Goal: Information Seeking & Learning: Learn about a topic

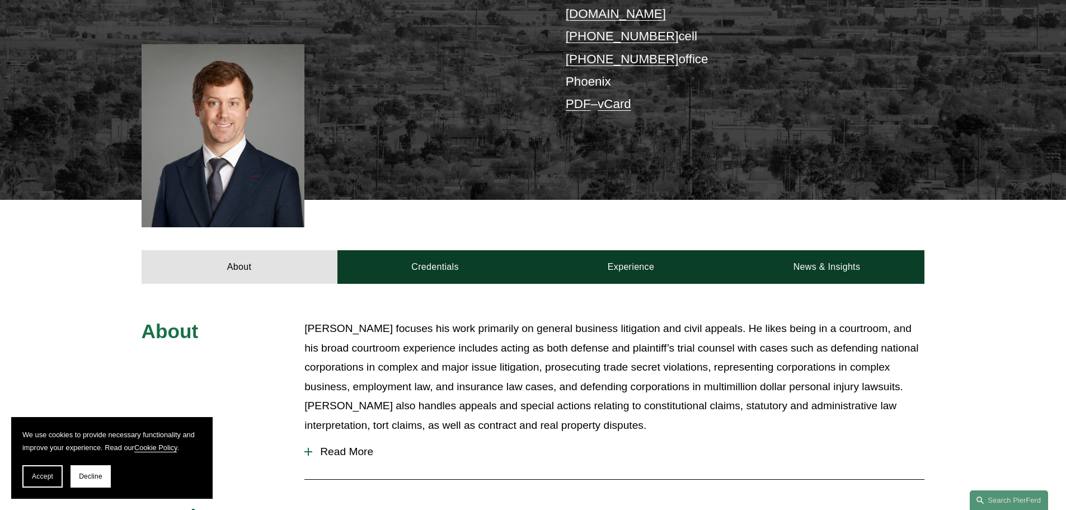
scroll to position [448, 0]
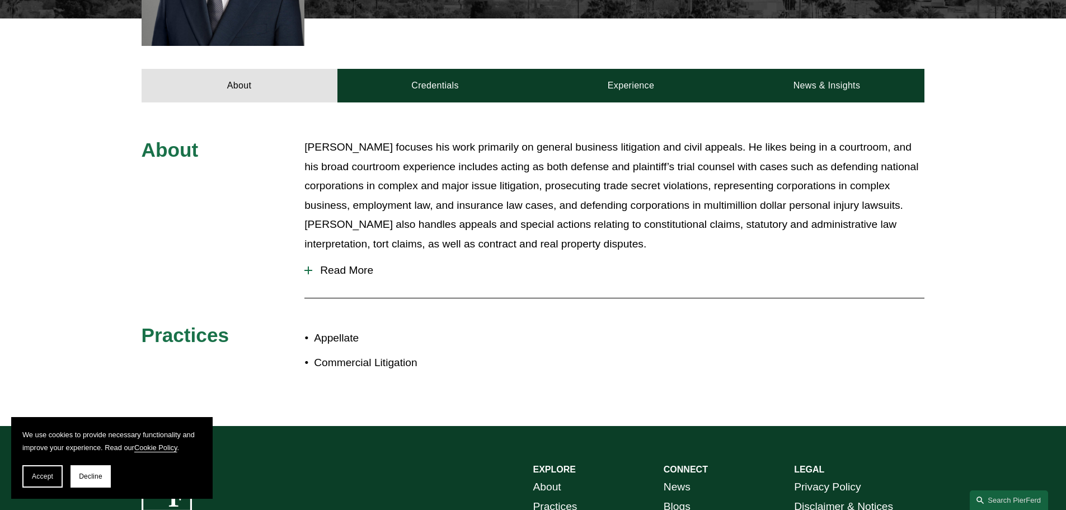
click at [351, 264] on span "Read More" at bounding box center [618, 270] width 612 height 12
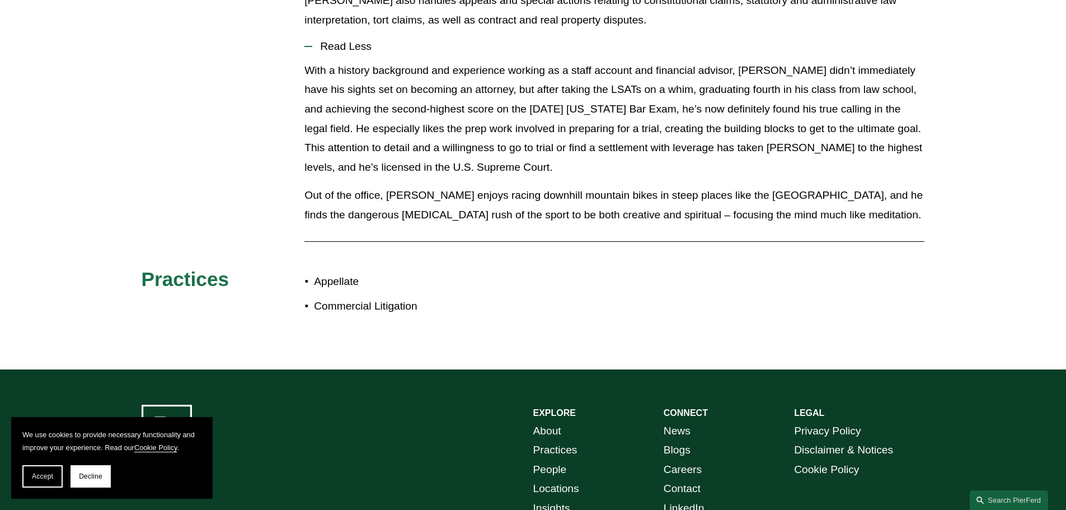
scroll to position [392, 0]
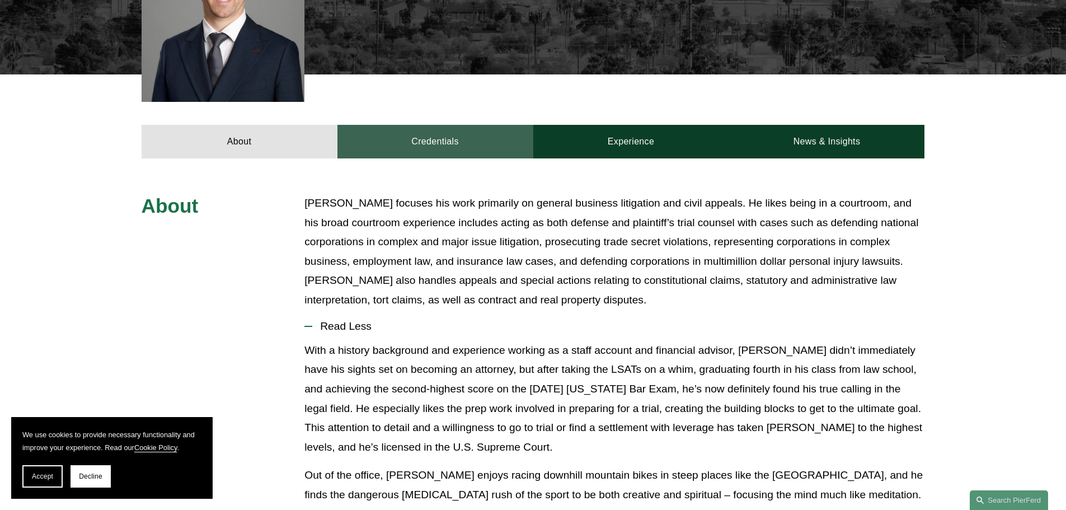
click at [425, 131] on link "Credentials" at bounding box center [435, 142] width 196 height 34
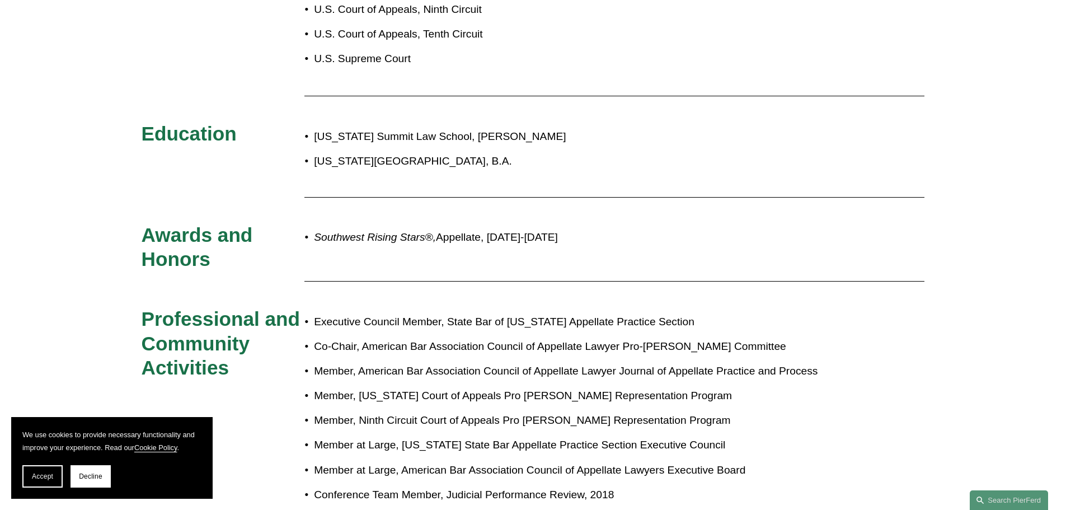
scroll to position [448, 0]
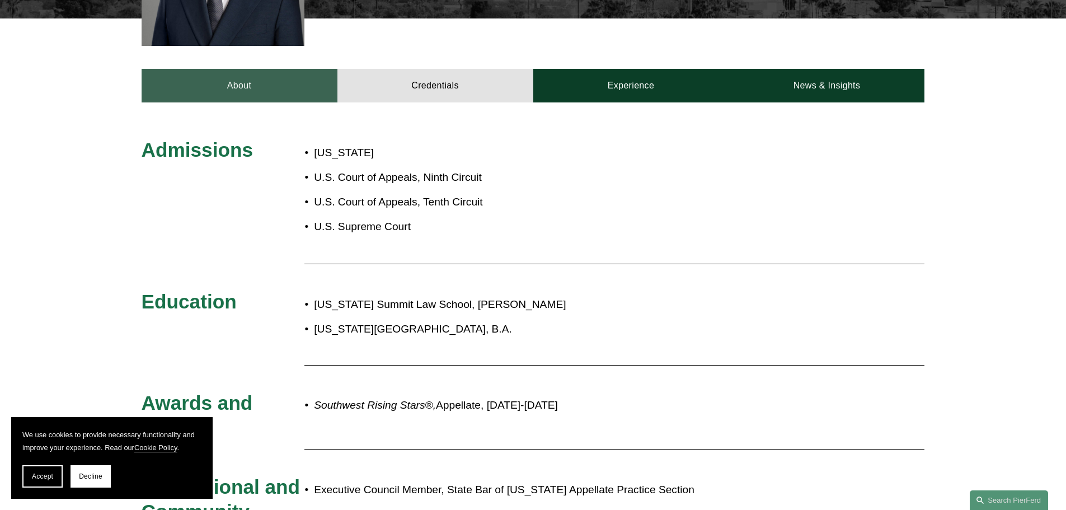
click at [226, 82] on link "About" at bounding box center [240, 86] width 196 height 34
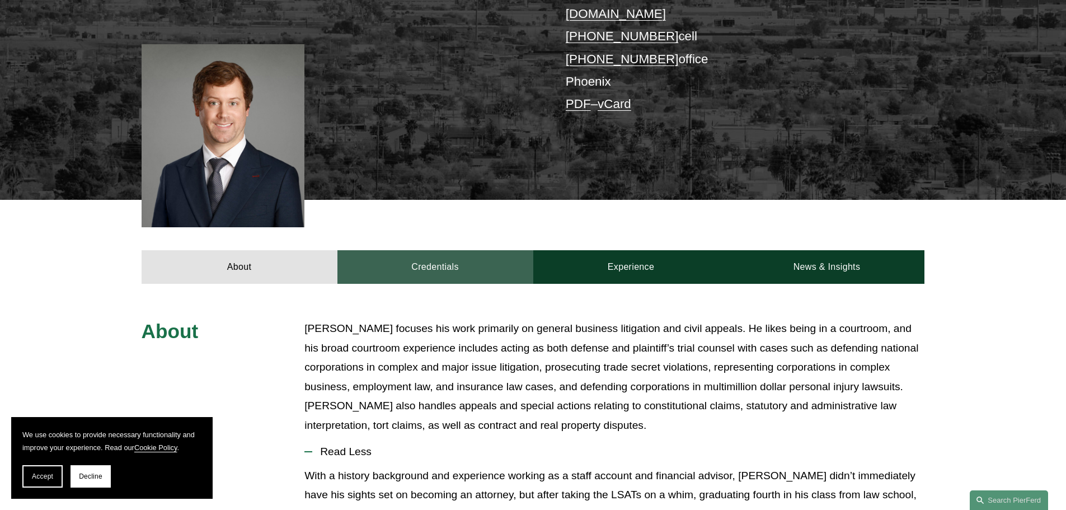
scroll to position [267, 0]
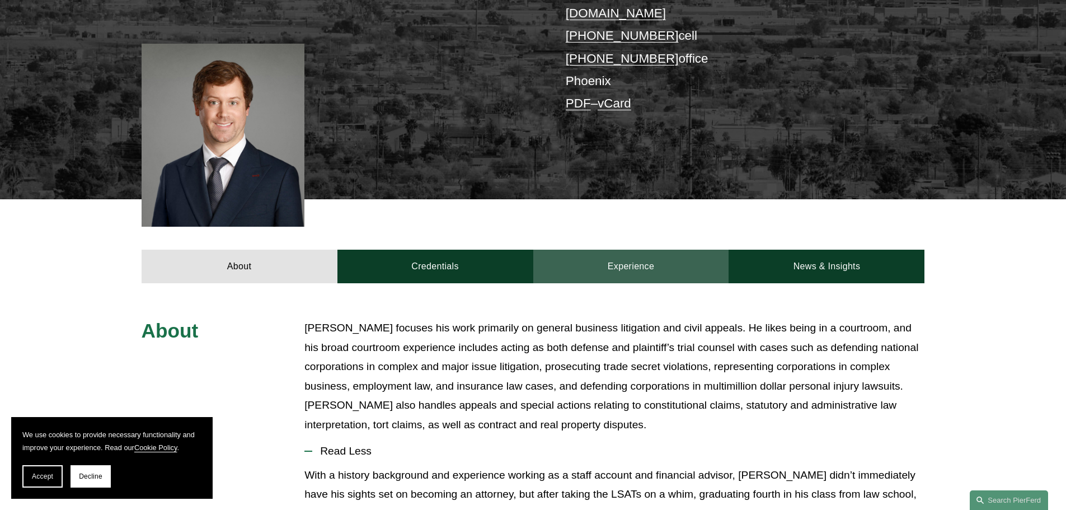
click at [622, 253] on link "Experience" at bounding box center [631, 267] width 196 height 34
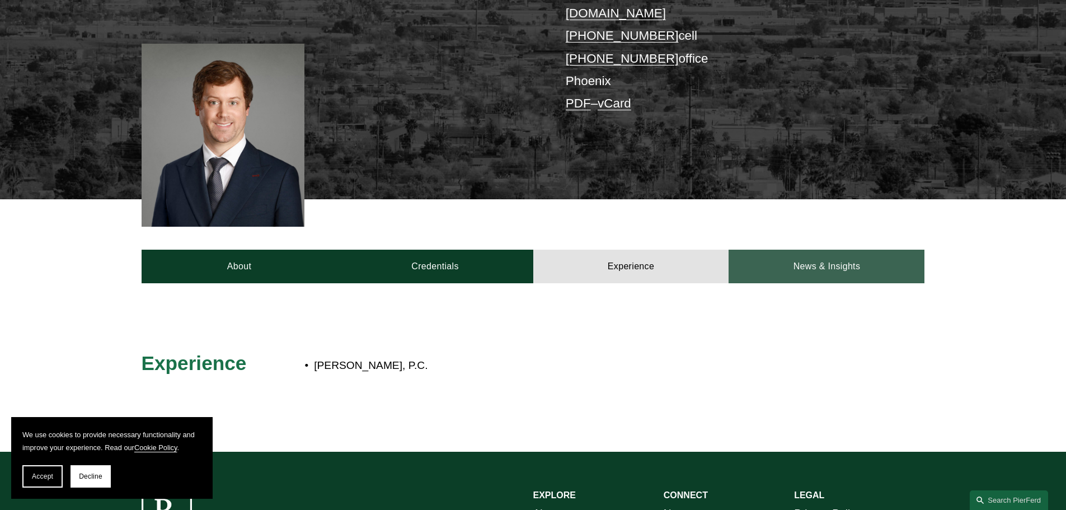
click at [789, 256] on link "News & Insights" at bounding box center [827, 267] width 196 height 34
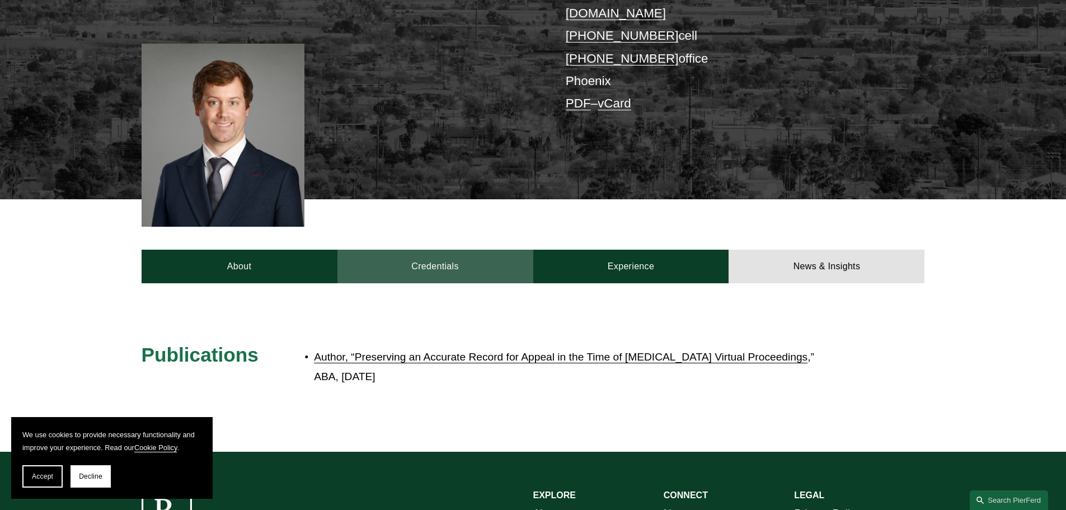
click at [423, 250] on link "Credentials" at bounding box center [435, 267] width 196 height 34
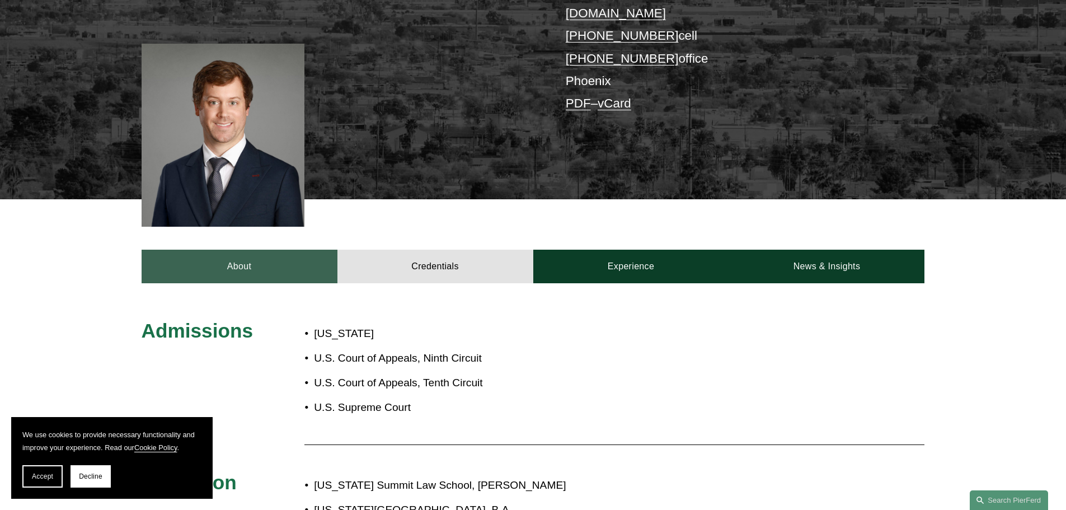
click at [271, 250] on link "About" at bounding box center [240, 267] width 196 height 34
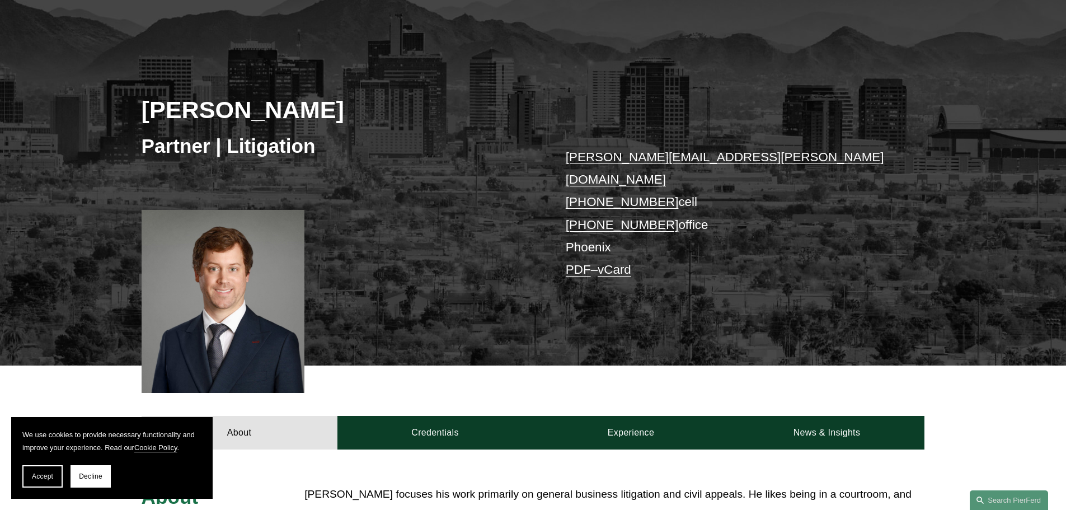
scroll to position [0, 0]
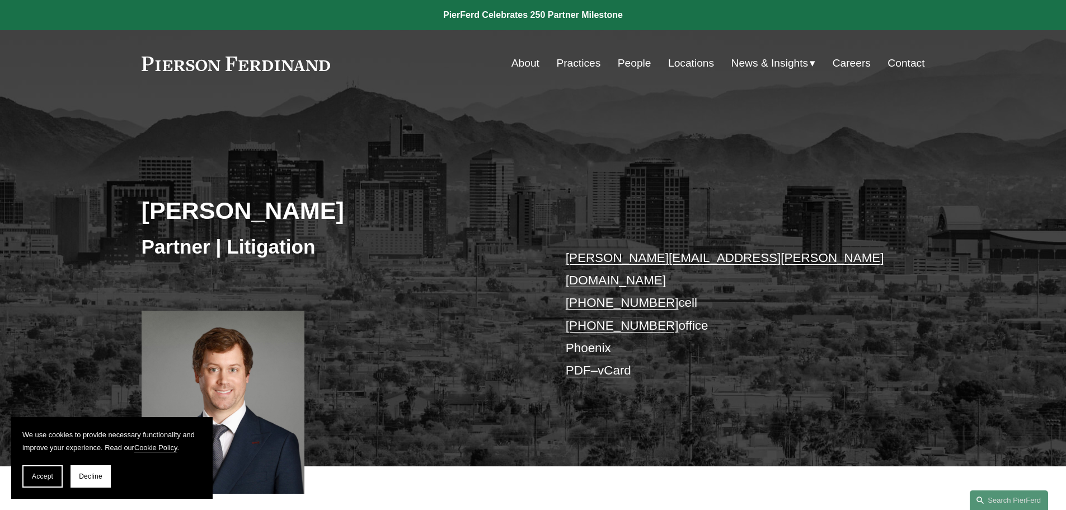
click at [639, 54] on link "People" at bounding box center [635, 63] width 34 height 21
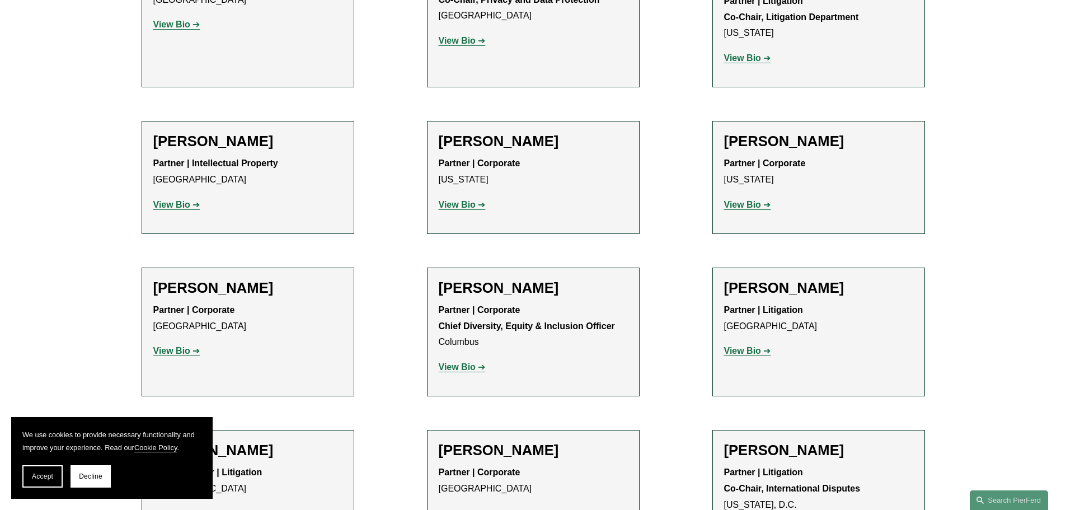
scroll to position [1959, 0]
